Goal: Task Accomplishment & Management: Manage account settings

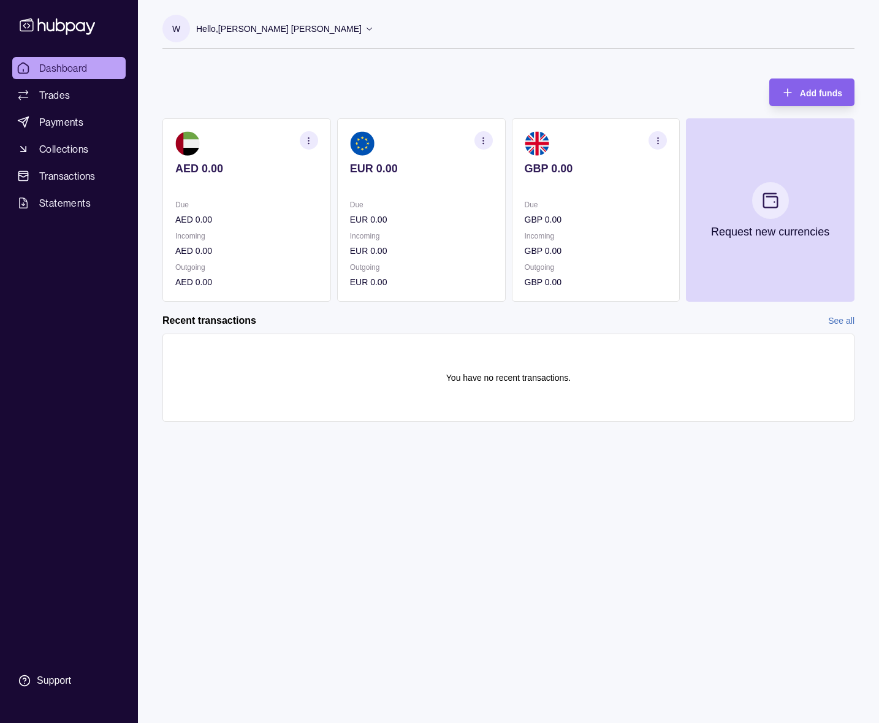
click at [309, 145] on section "button" at bounding box center [309, 140] width 18 height 18
click at [259, 172] on link "View account details" at bounding box center [236, 170] width 78 height 13
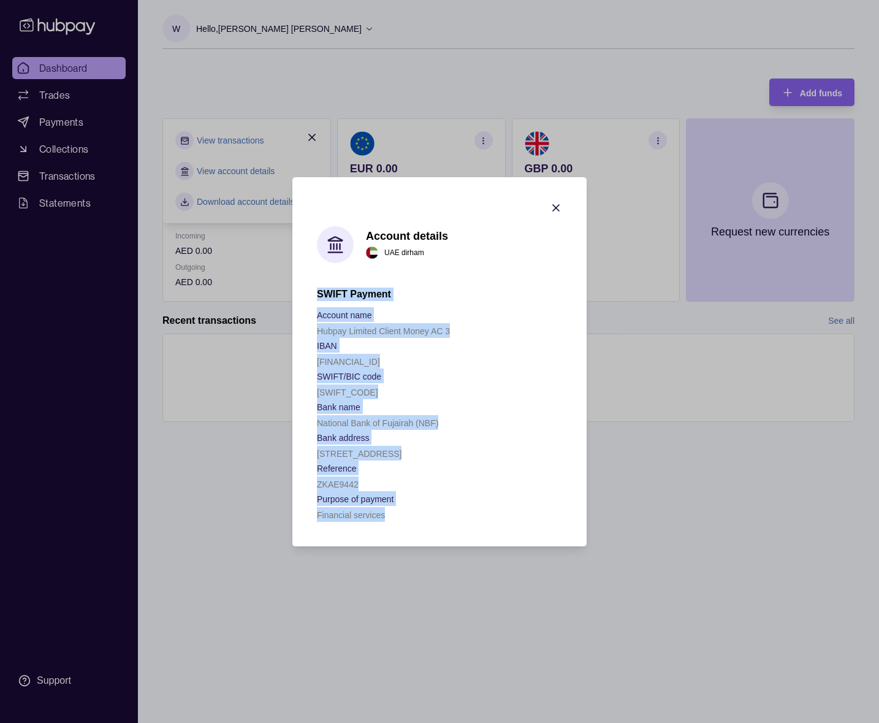
drag, startPoint x: 400, startPoint y: 518, endPoint x: 308, endPoint y: 297, distance: 239.5
click at [308, 297] on section "Account details UAE dirham SWIFT Payment Account name Hubpay Limited Client Mon…" at bounding box center [439, 361] width 294 height 369
copy div "SWIFT Payment Account name Hubpay Limited Client Money AC 3 IBAN [FINANCIAL_ID]…"
click at [479, 478] on div "ZKAE9442" at bounding box center [439, 483] width 245 height 15
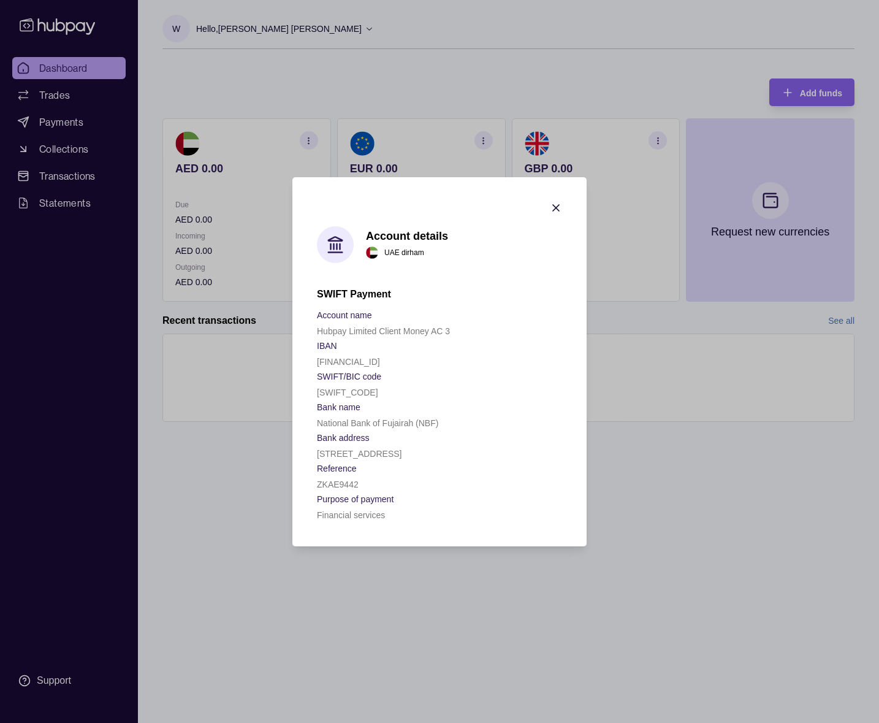
click at [559, 209] on icon "button" at bounding box center [556, 208] width 12 height 12
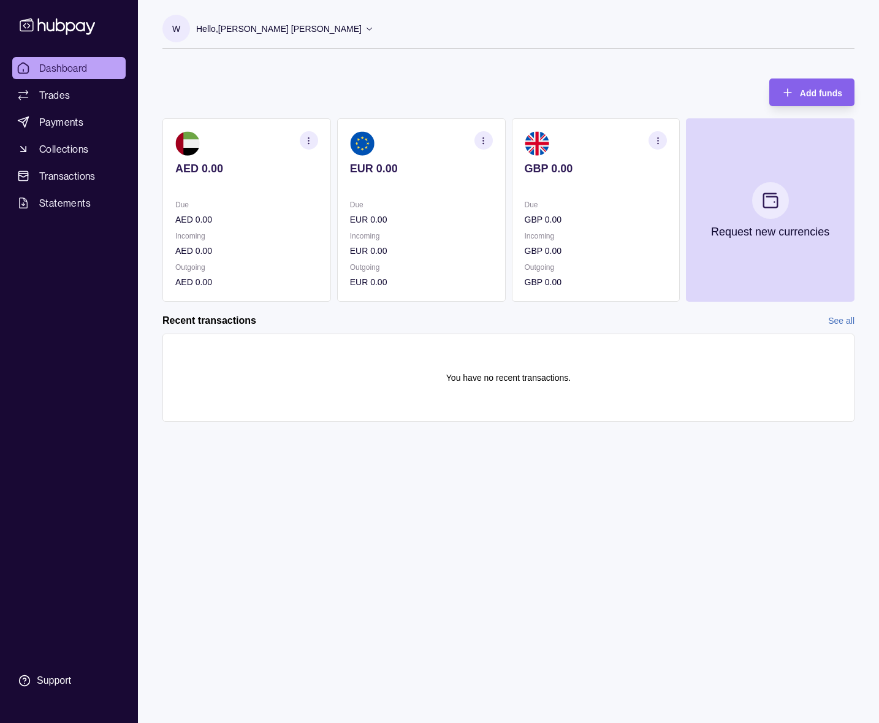
click at [695, 552] on div "W Hello, [PERSON_NAME] [PERSON_NAME] Royal Marketing Managment LLC Account Term…" at bounding box center [508, 361] width 741 height 723
click at [694, 457] on div "W Hello, [PERSON_NAME] [PERSON_NAME] Royal Marketing Managment LLC Account Term…" at bounding box center [508, 361] width 741 height 723
click at [88, 121] on link "Payments" at bounding box center [68, 122] width 113 height 22
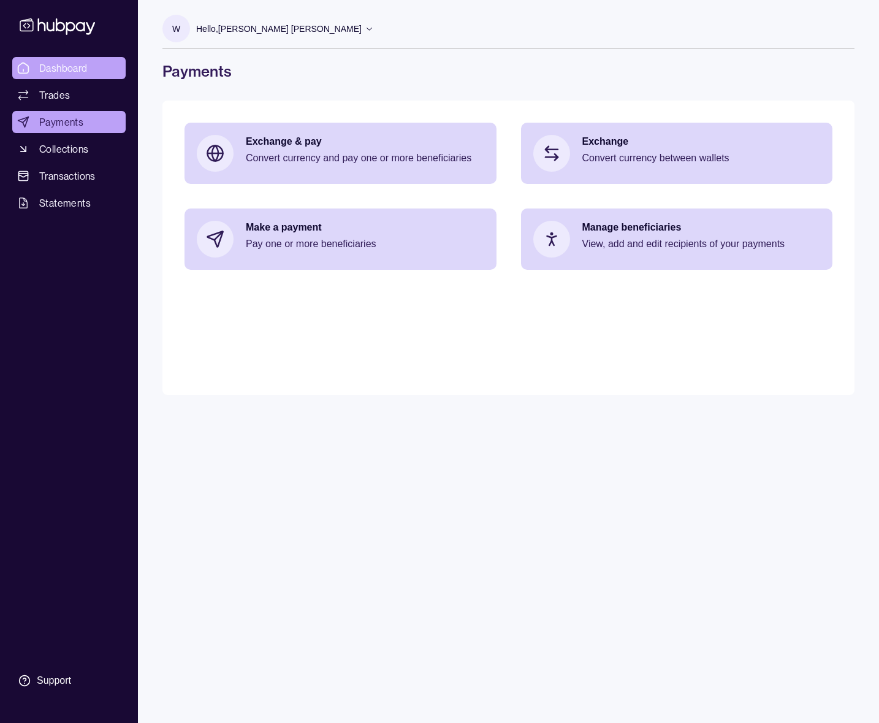
click at [82, 58] on link "Dashboard" at bounding box center [68, 68] width 113 height 22
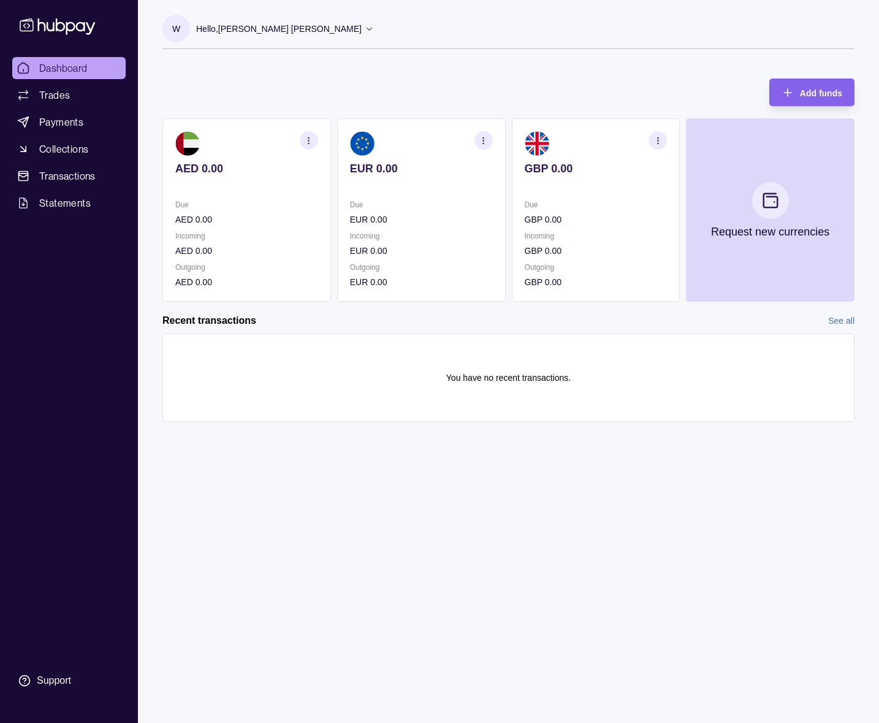
click at [272, 67] on div "Add funds AED 0.00 Due AED 0.00 Incoming AED 0.00 Outgoing AED 0.00 EUR 0.00 Du…" at bounding box center [508, 183] width 692 height 235
